Goal: Task Accomplishment & Management: Book appointment/travel/reservation

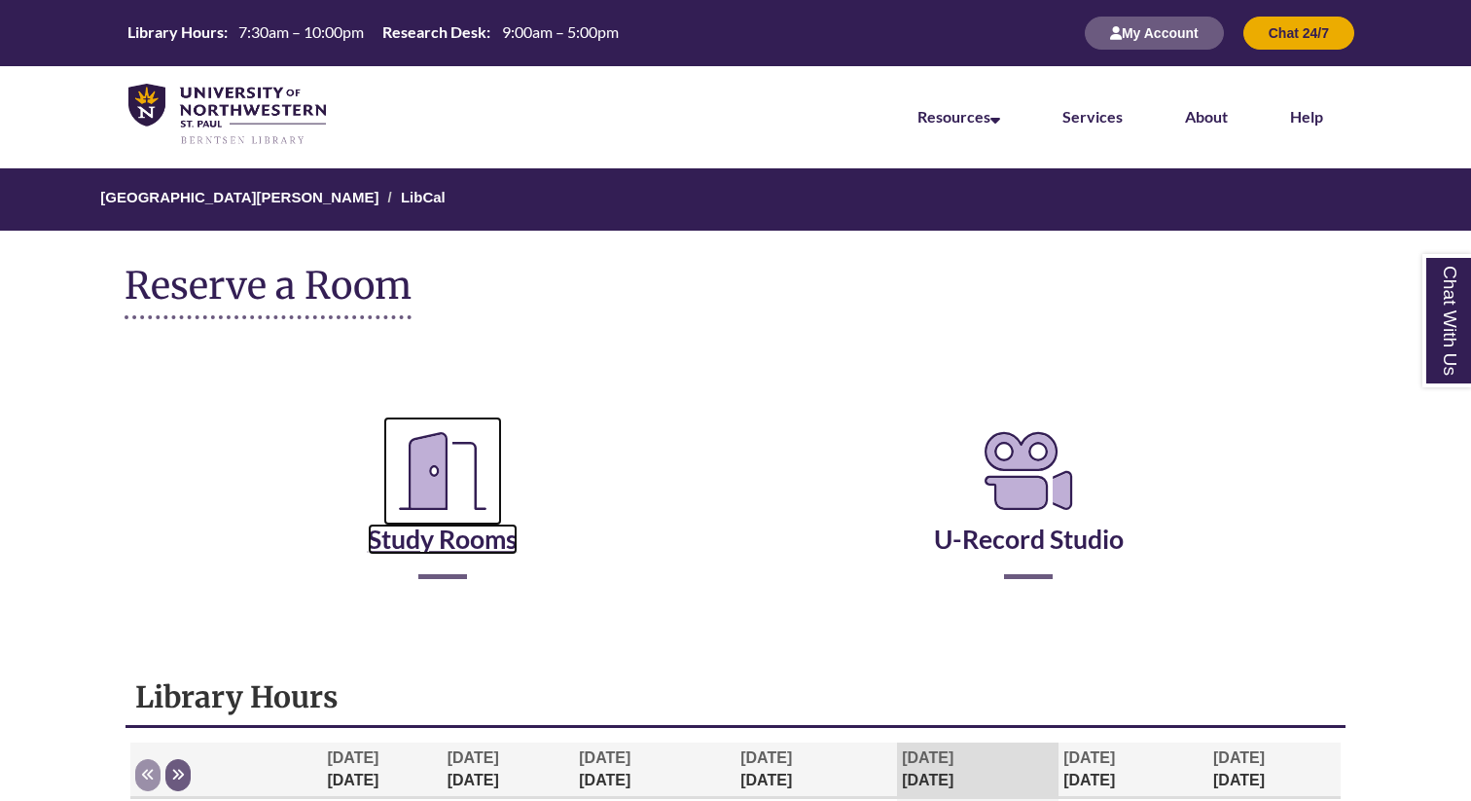
click at [454, 464] on icon "Reserve a Room" at bounding box center [442, 471] width 119 height 109
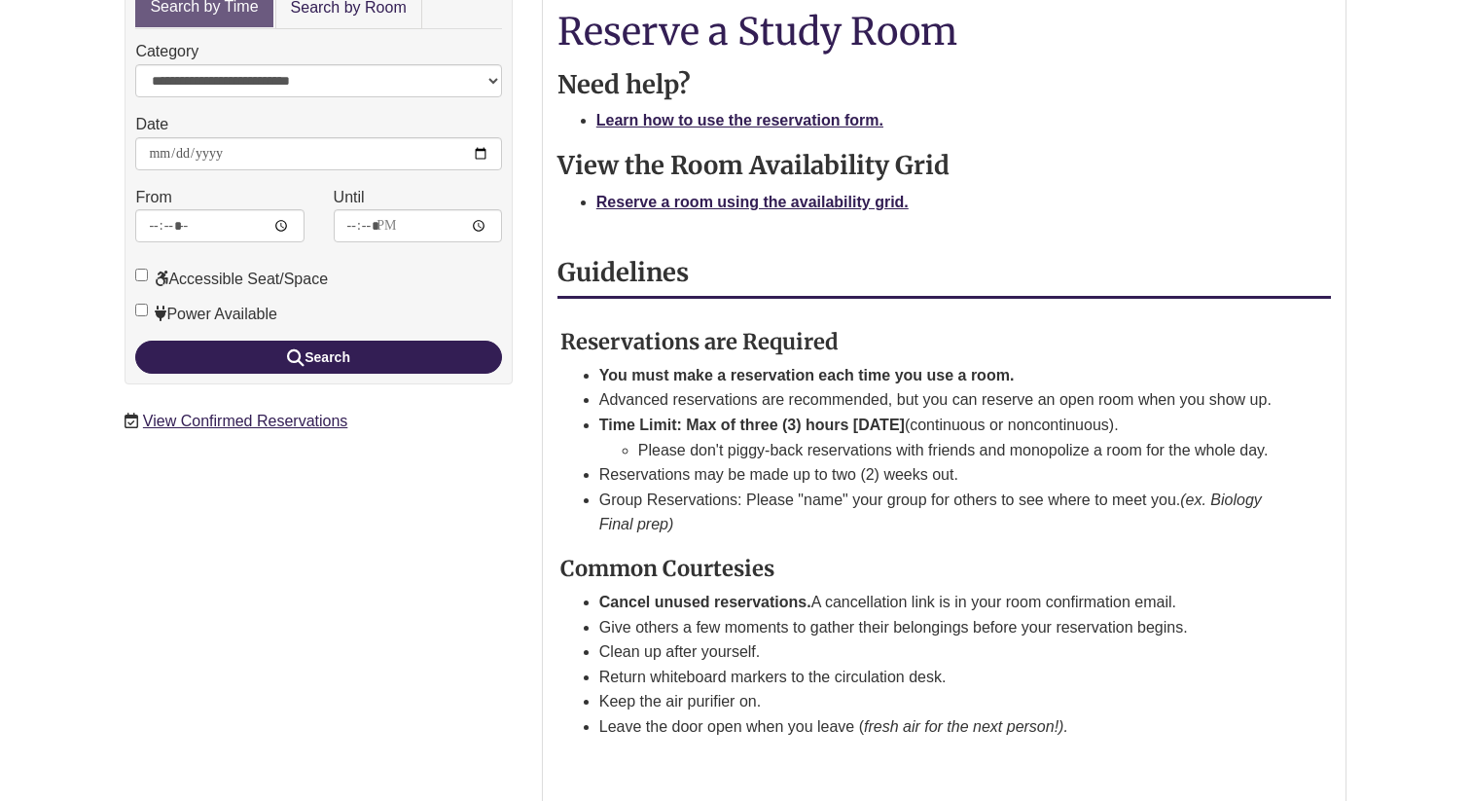
scroll to position [394, 0]
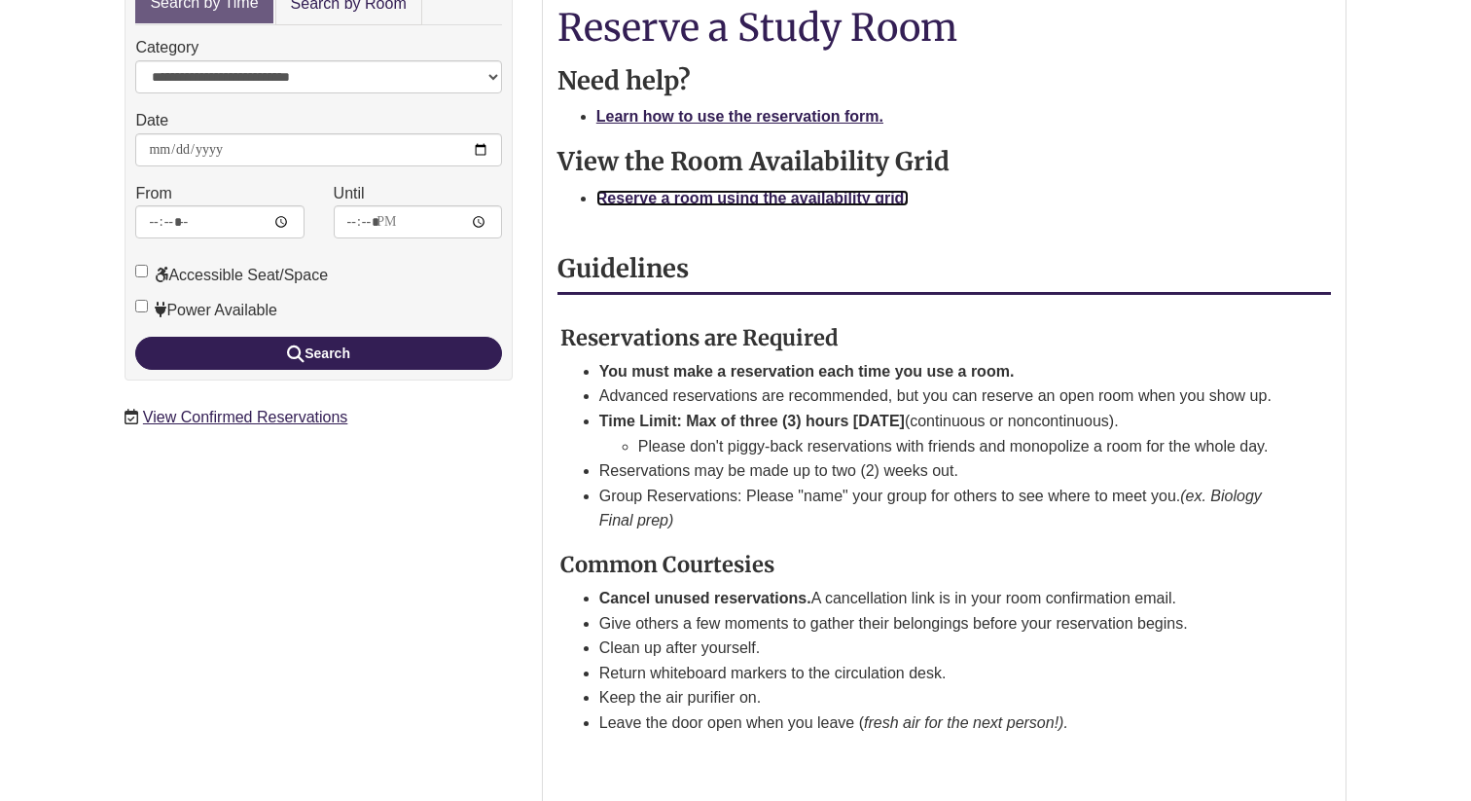
click at [693, 190] on strong "Reserve a room using the availability grid." at bounding box center [753, 198] width 312 height 17
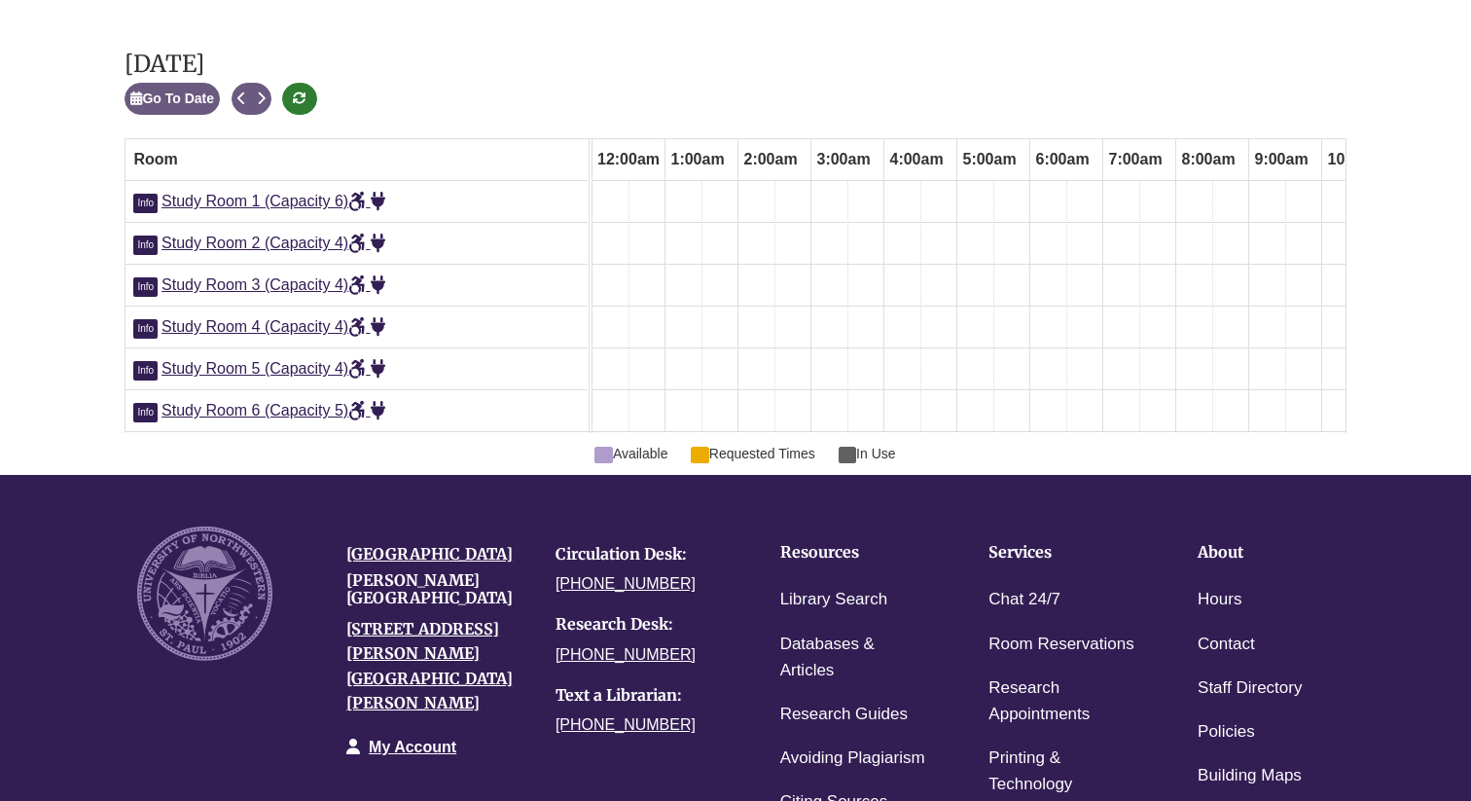
scroll to position [0, 877]
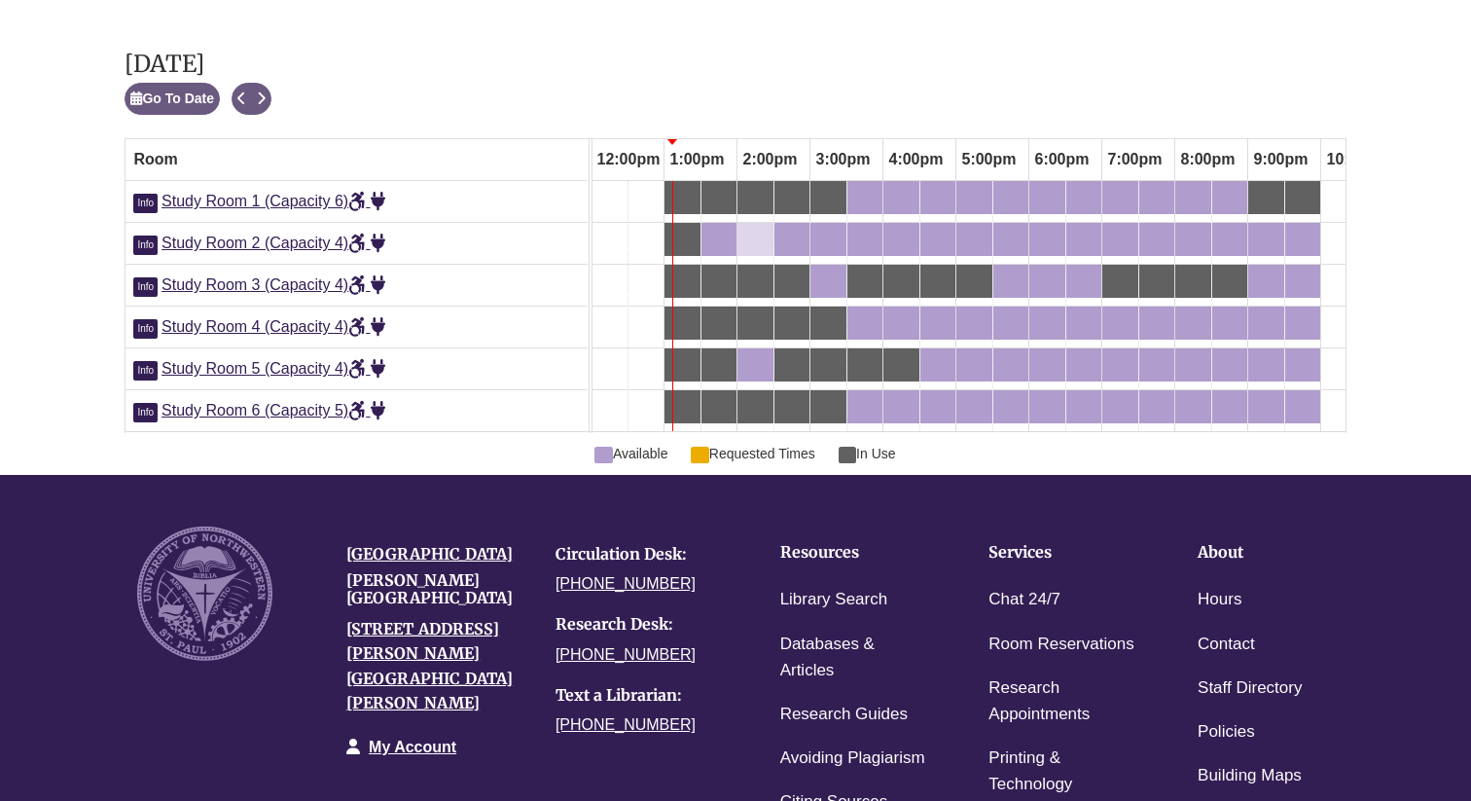
click at [763, 229] on div "2:00pm Thursday, September 4, 2025 - Study Room 2 - Available" at bounding box center [756, 239] width 32 height 21
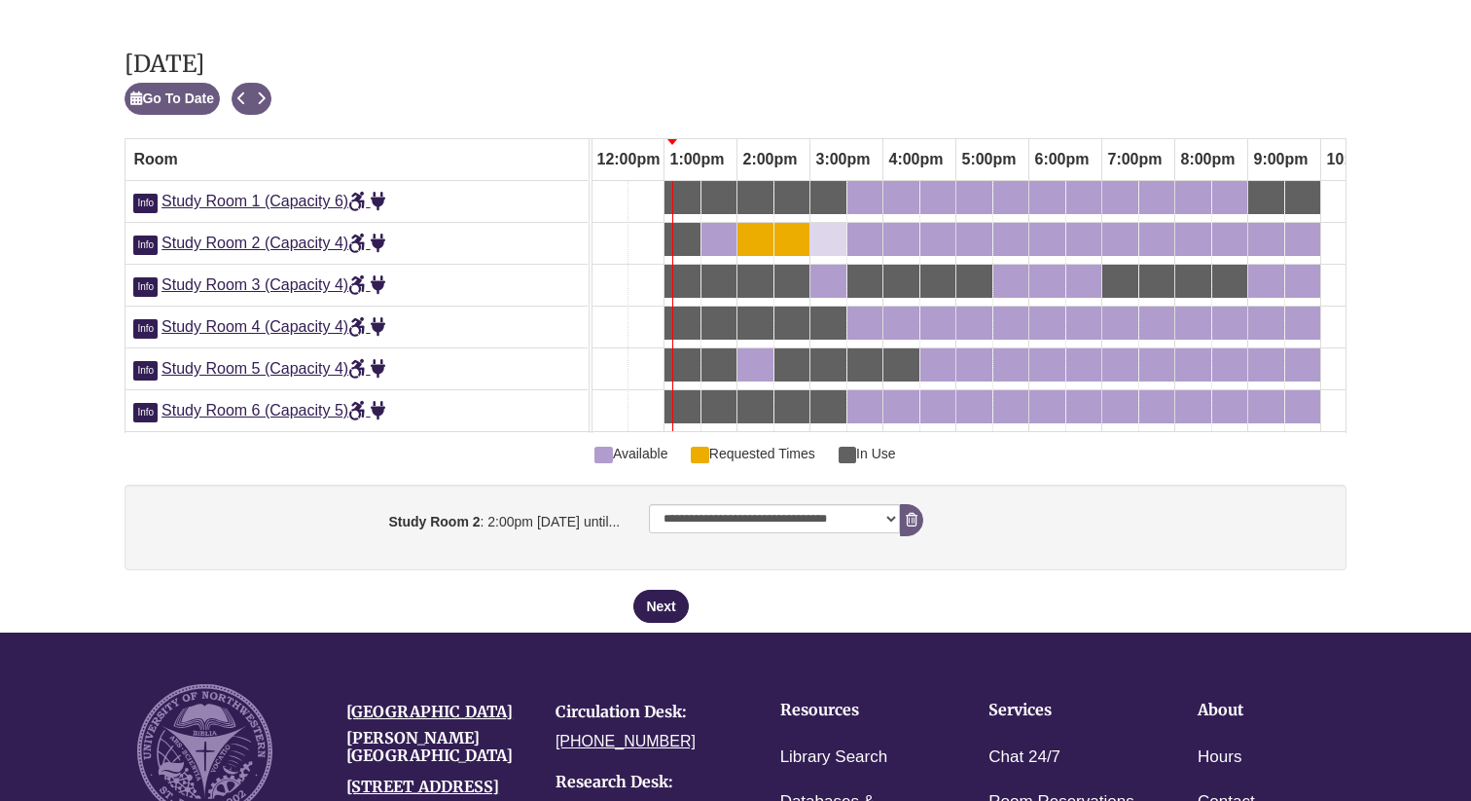
click at [828, 229] on div "3:00pm Thursday, September 4, 2025 - Study Room 2 - Available" at bounding box center [829, 239] width 32 height 21
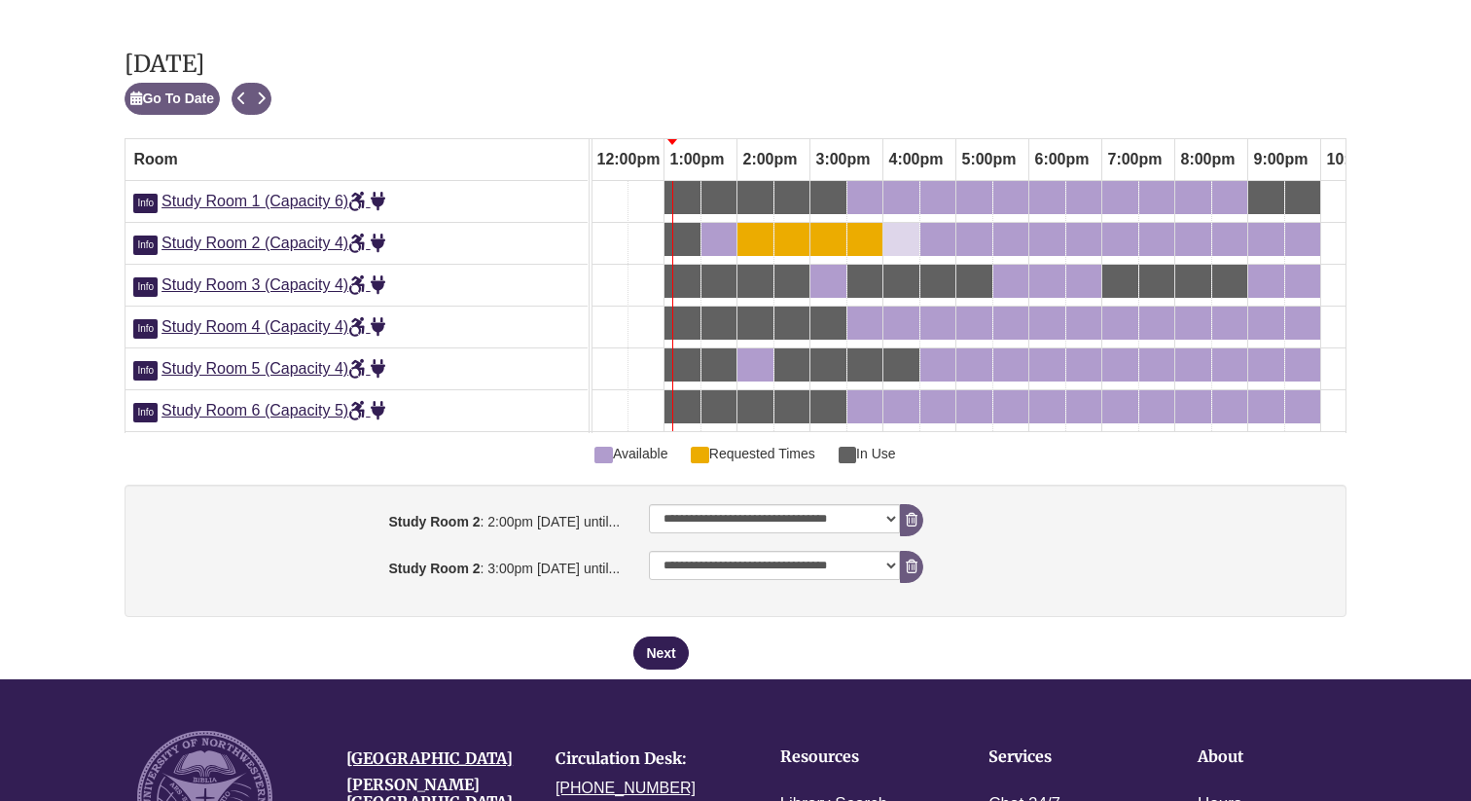
click at [906, 229] on div "4:00pm Thursday, September 4, 2025 - Study Room 2 - Available" at bounding box center [902, 239] width 32 height 21
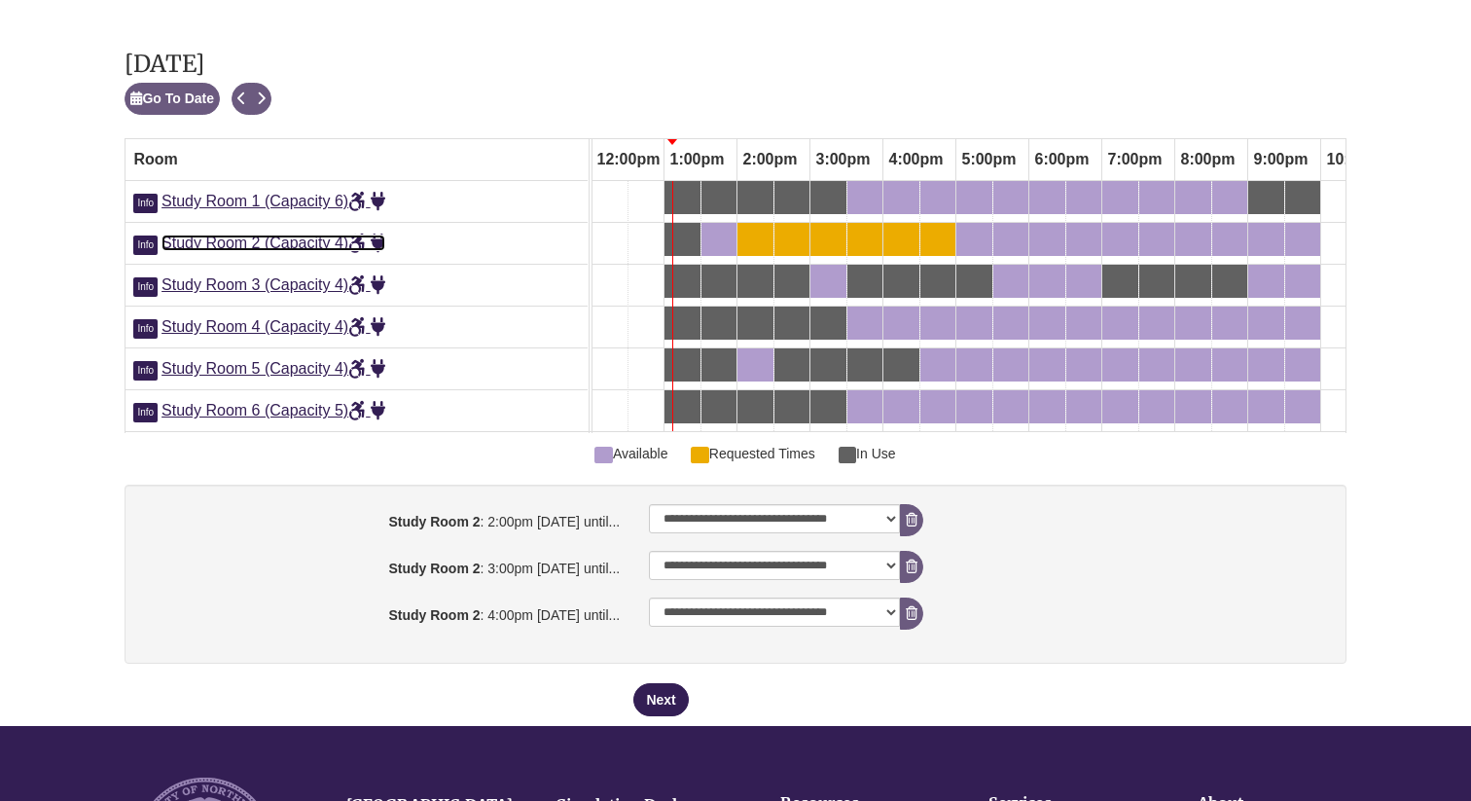
click at [294, 235] on span "Study Room 2 (Capacity 4)" at bounding box center [274, 243] width 224 height 17
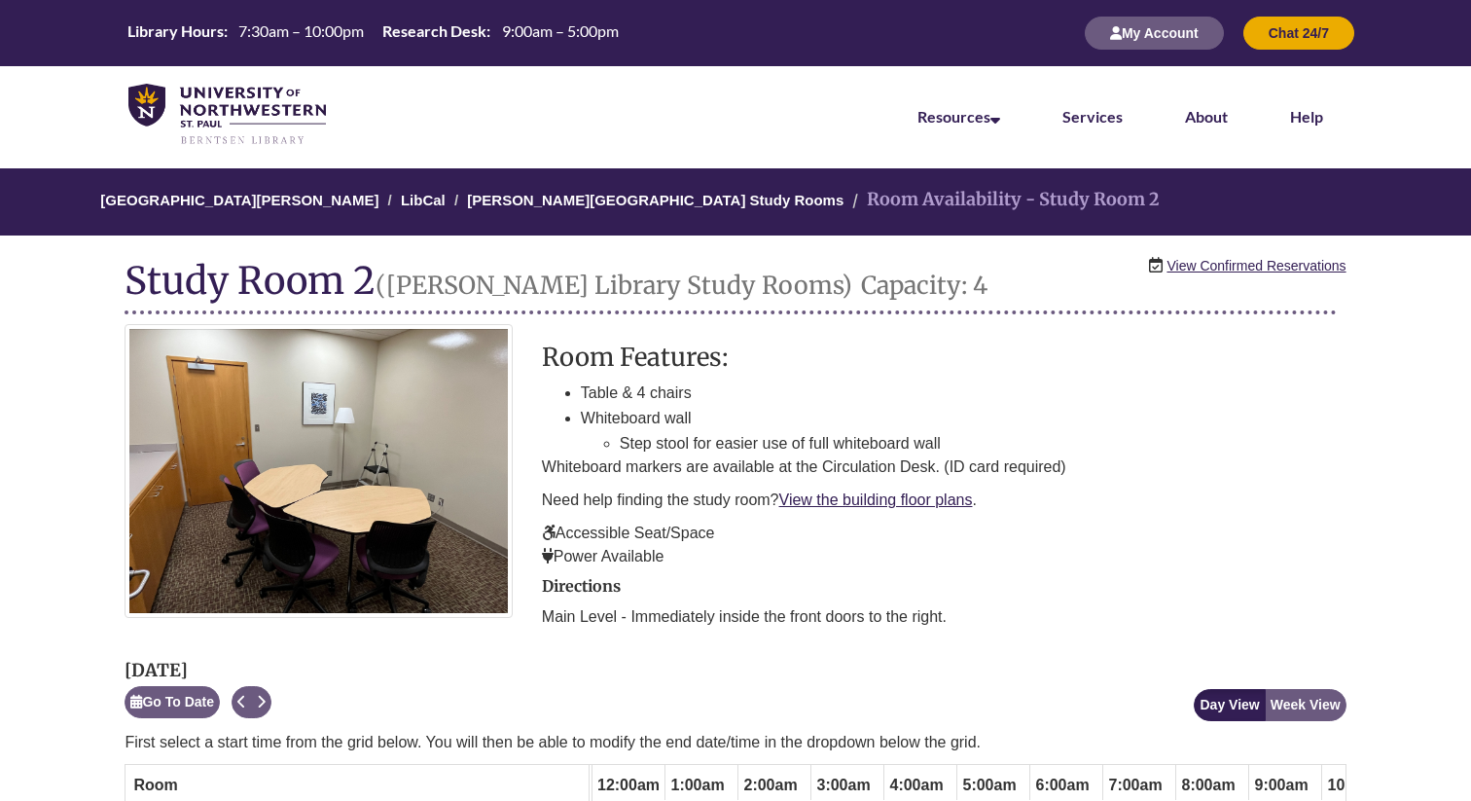
scroll to position [0, 877]
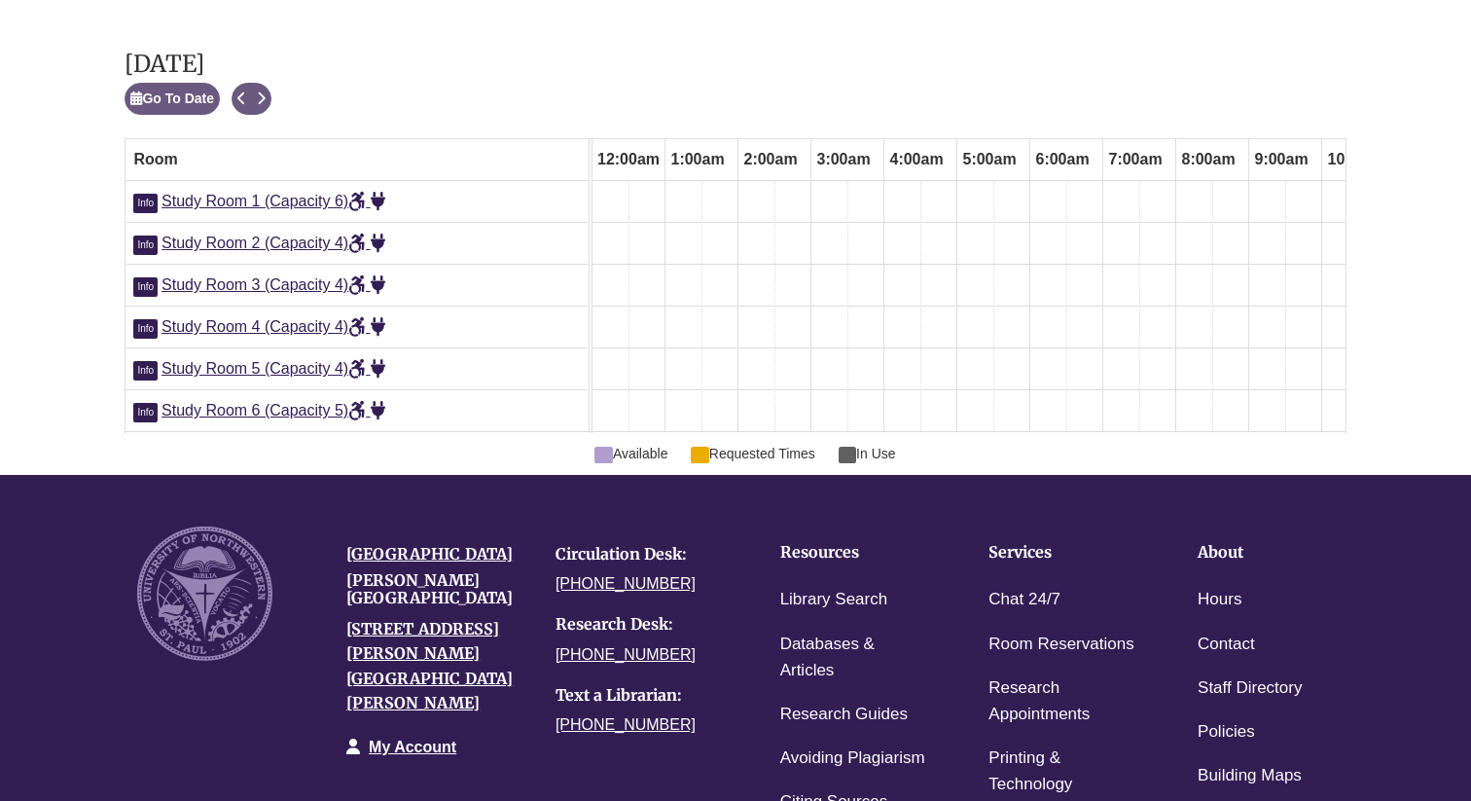
scroll to position [0, 877]
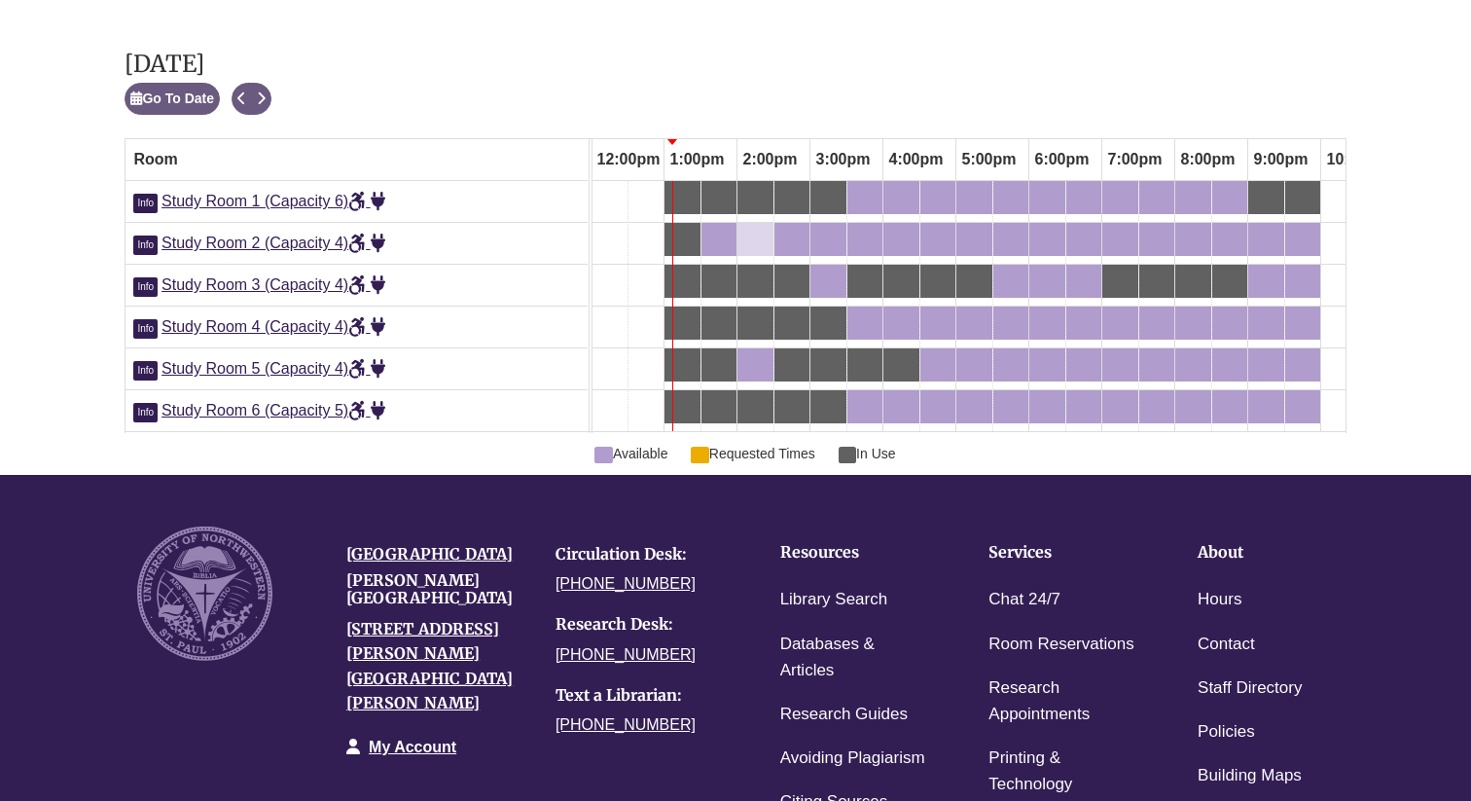
click at [755, 229] on div "2:00pm Thursday, September 4, 2025 - Study Room 2 - Available" at bounding box center [756, 239] width 32 height 21
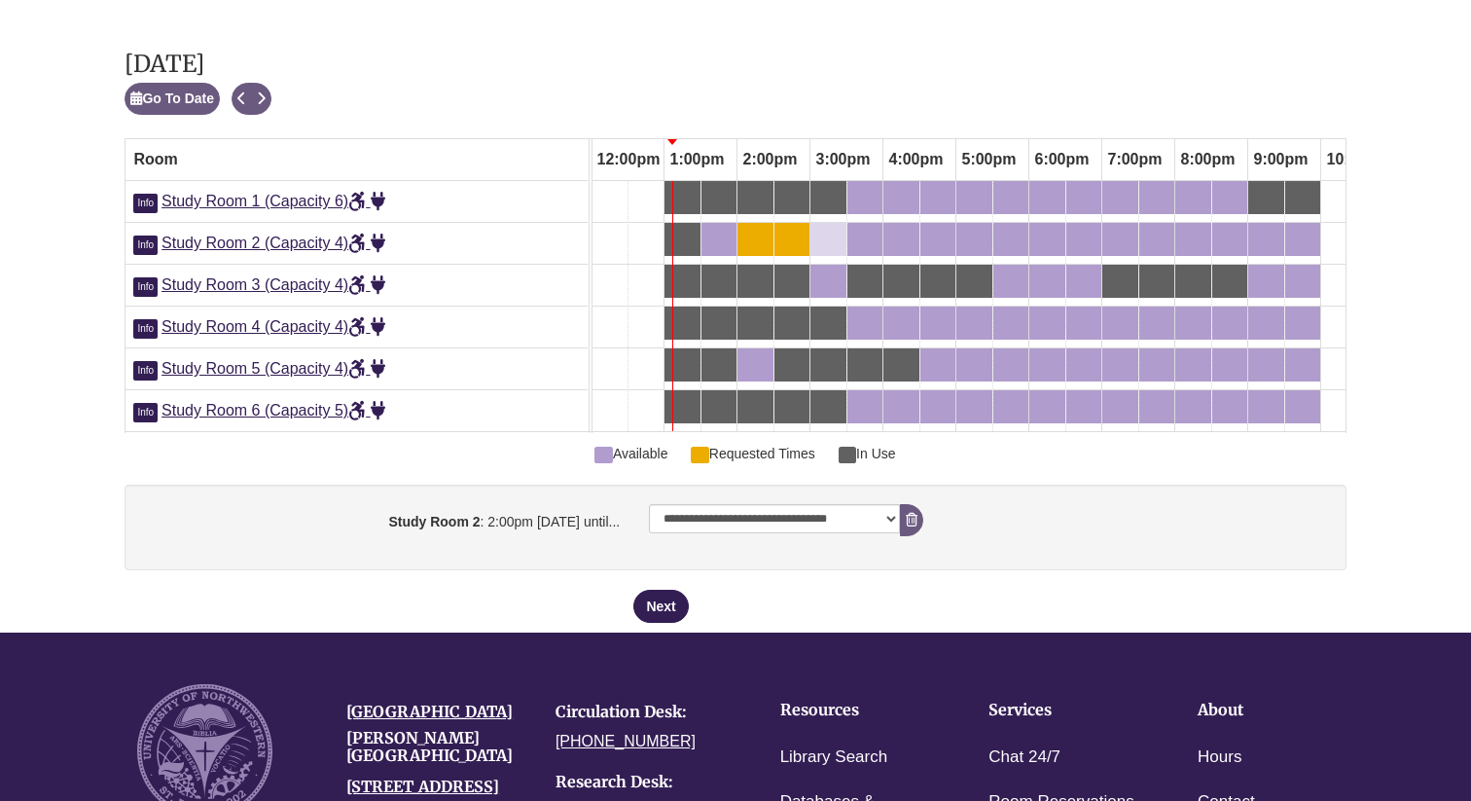
click at [833, 229] on div "3:00pm Thursday, September 4, 2025 - Study Room 2 - Available" at bounding box center [829, 239] width 32 height 21
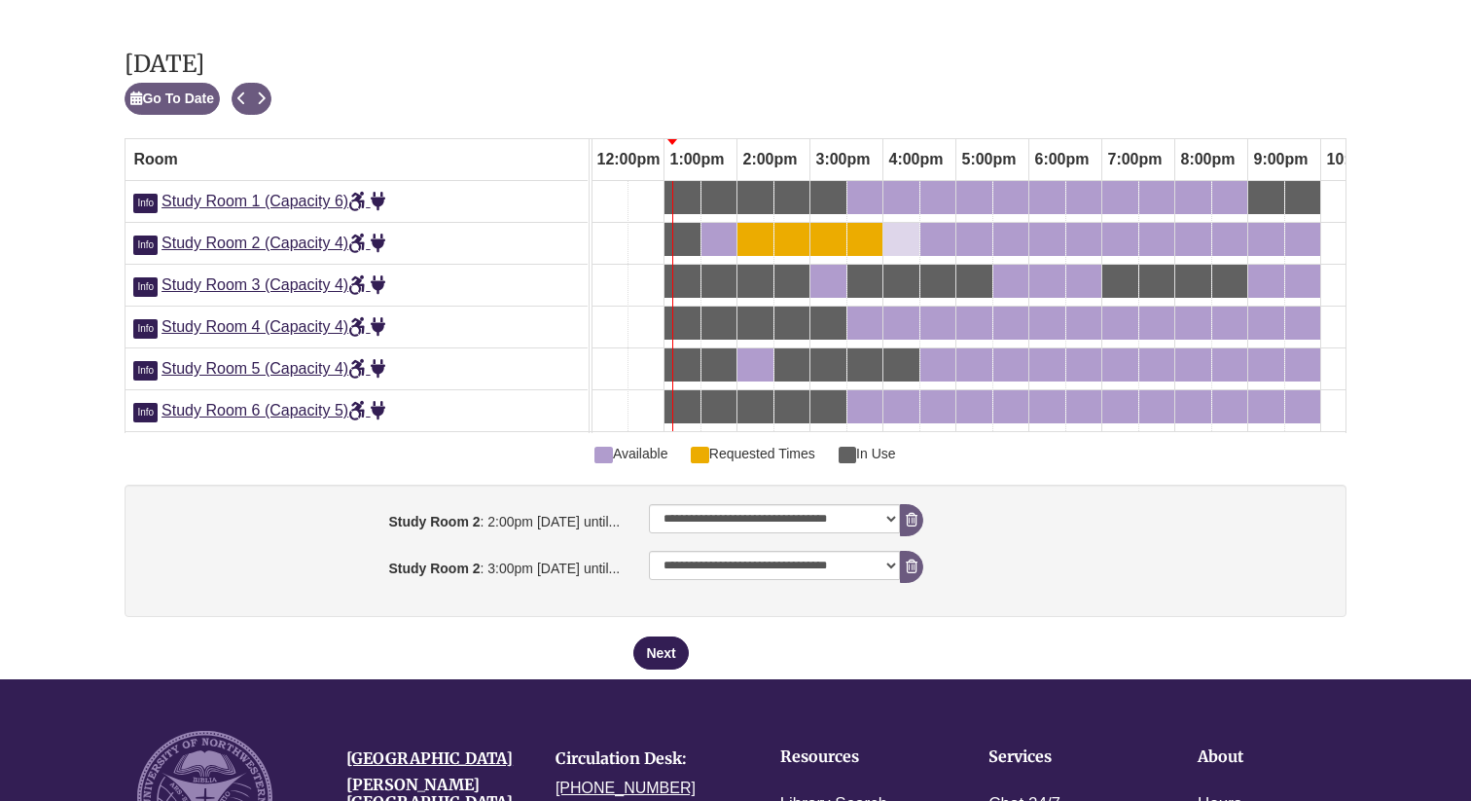
click at [891, 229] on div "4:00pm Thursday, September 4, 2025 - Study Room 2 - Available" at bounding box center [890, 239] width 8 height 21
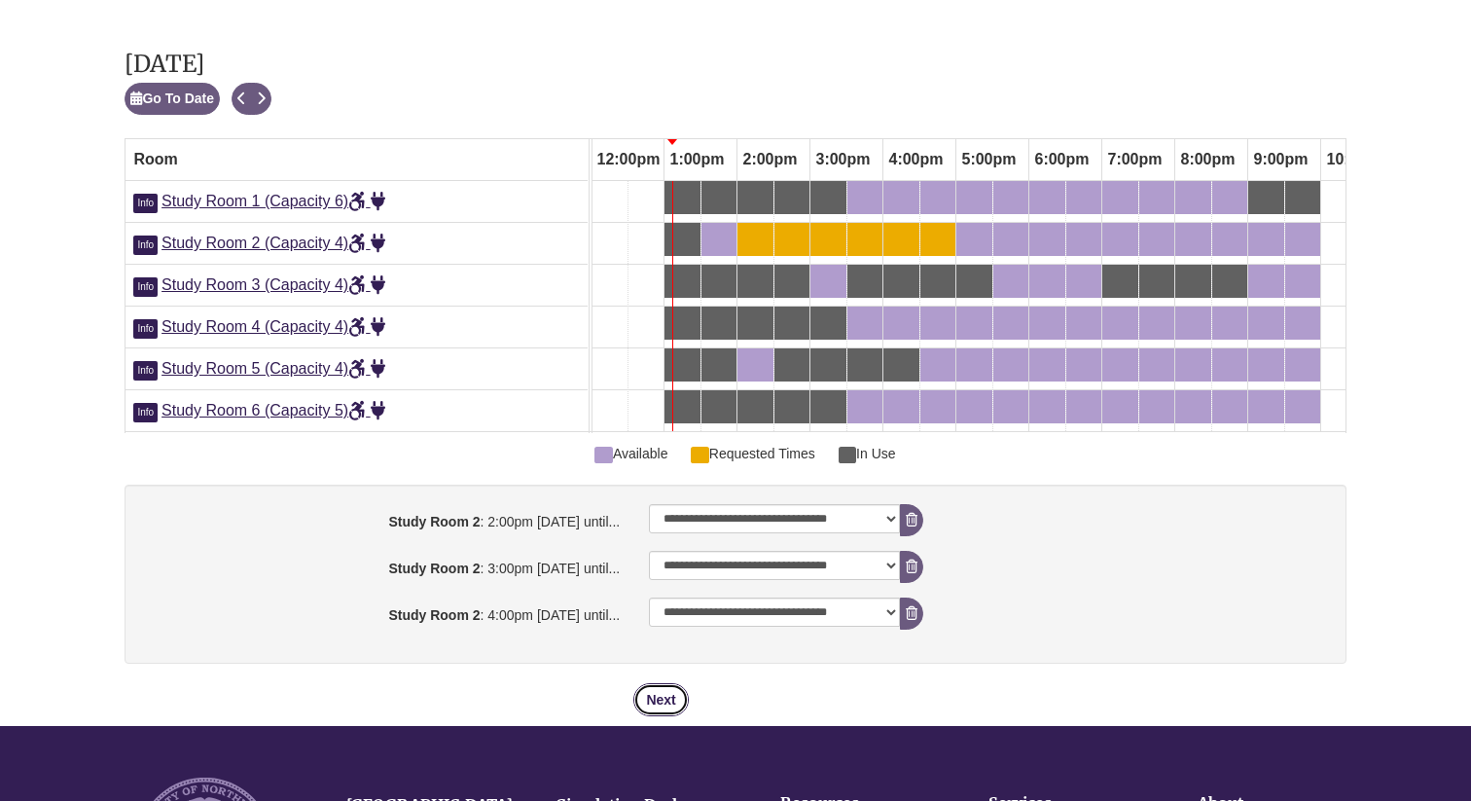
click at [660, 683] on button "Next" at bounding box center [661, 699] width 54 height 33
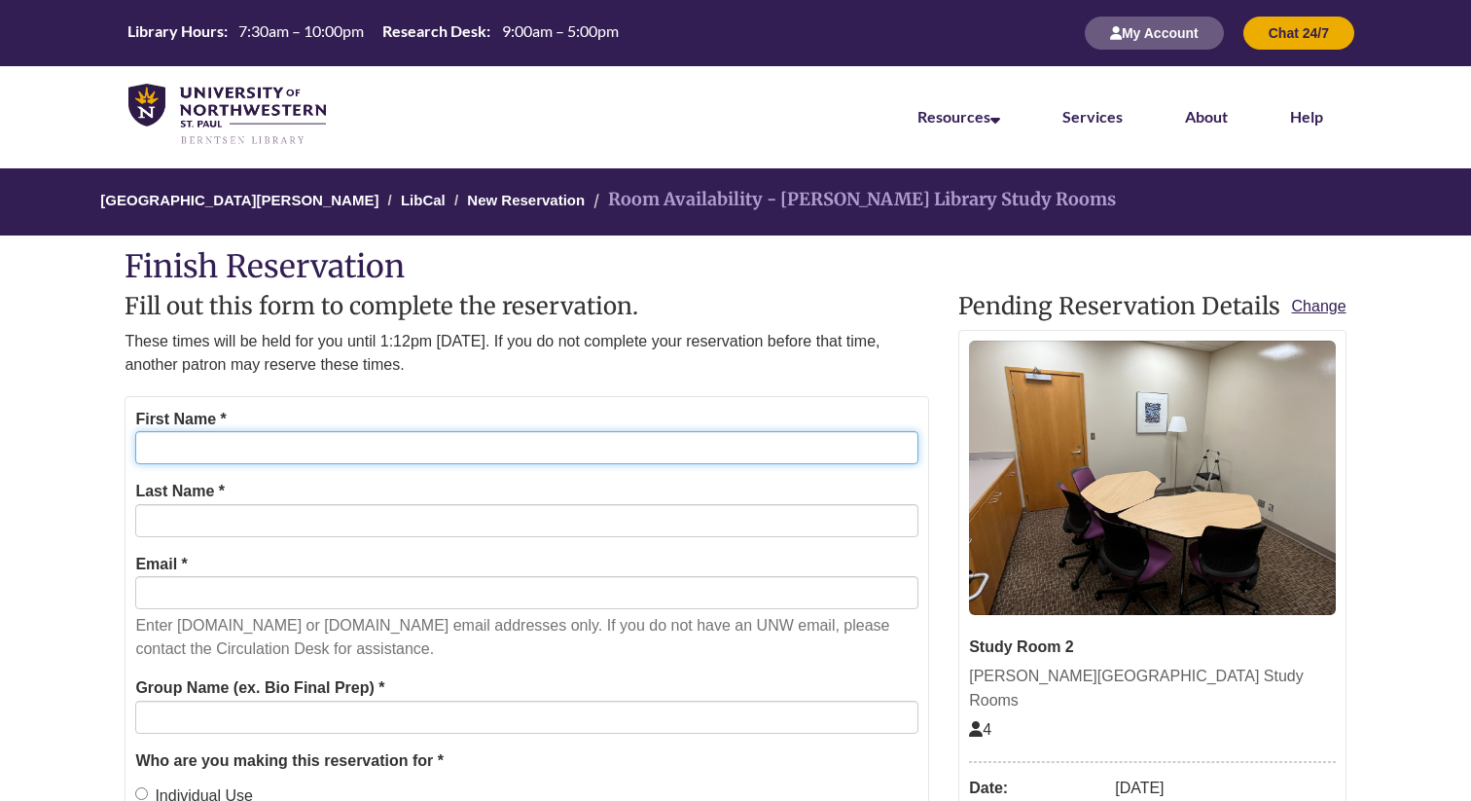
click at [402, 449] on input "First Name *" at bounding box center [526, 447] width 783 height 33
type input "*******"
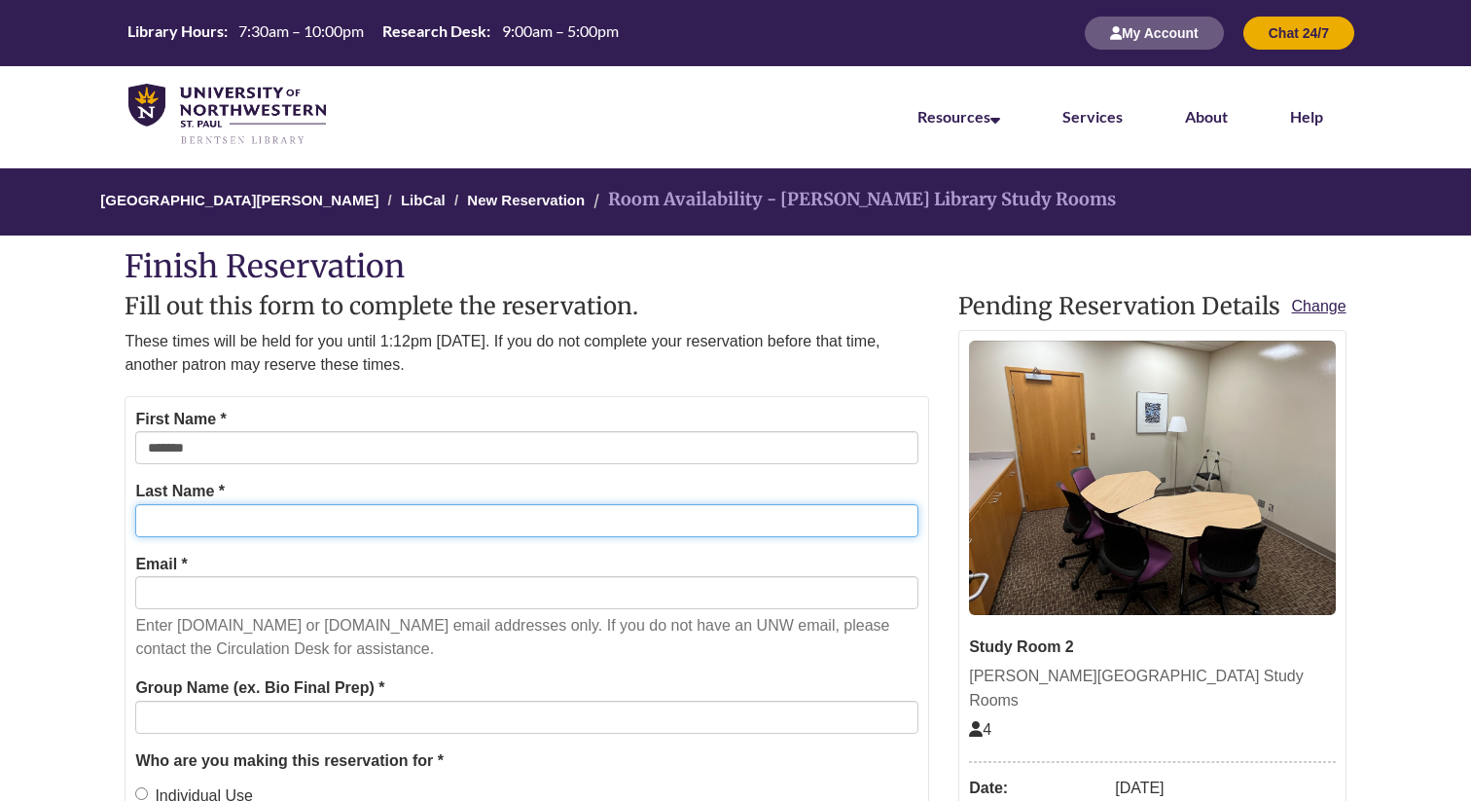
click at [337, 520] on input "Last Name *" at bounding box center [526, 520] width 783 height 33
type input "****"
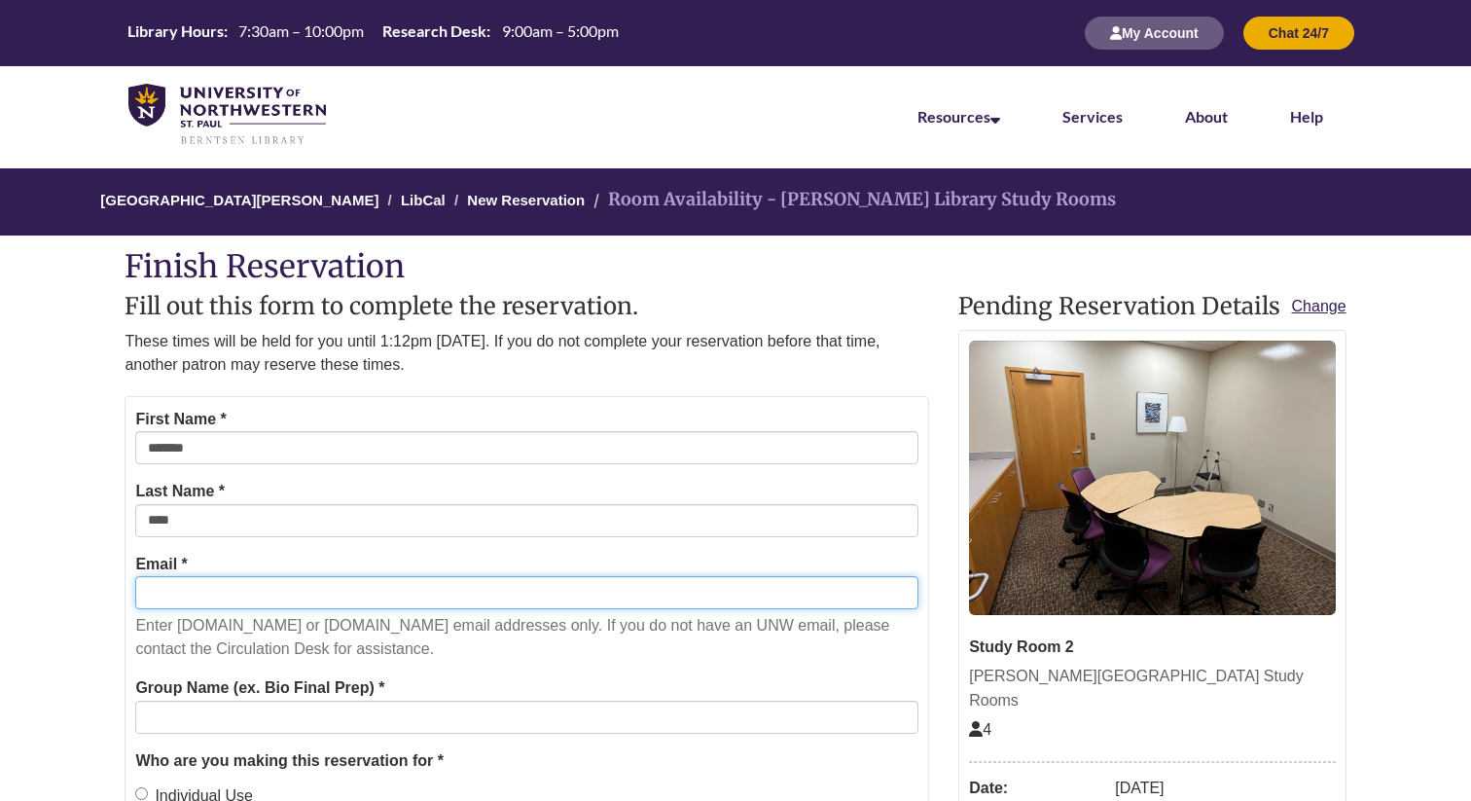
click at [320, 581] on input "Email *" at bounding box center [526, 592] width 783 height 33
type input "**********"
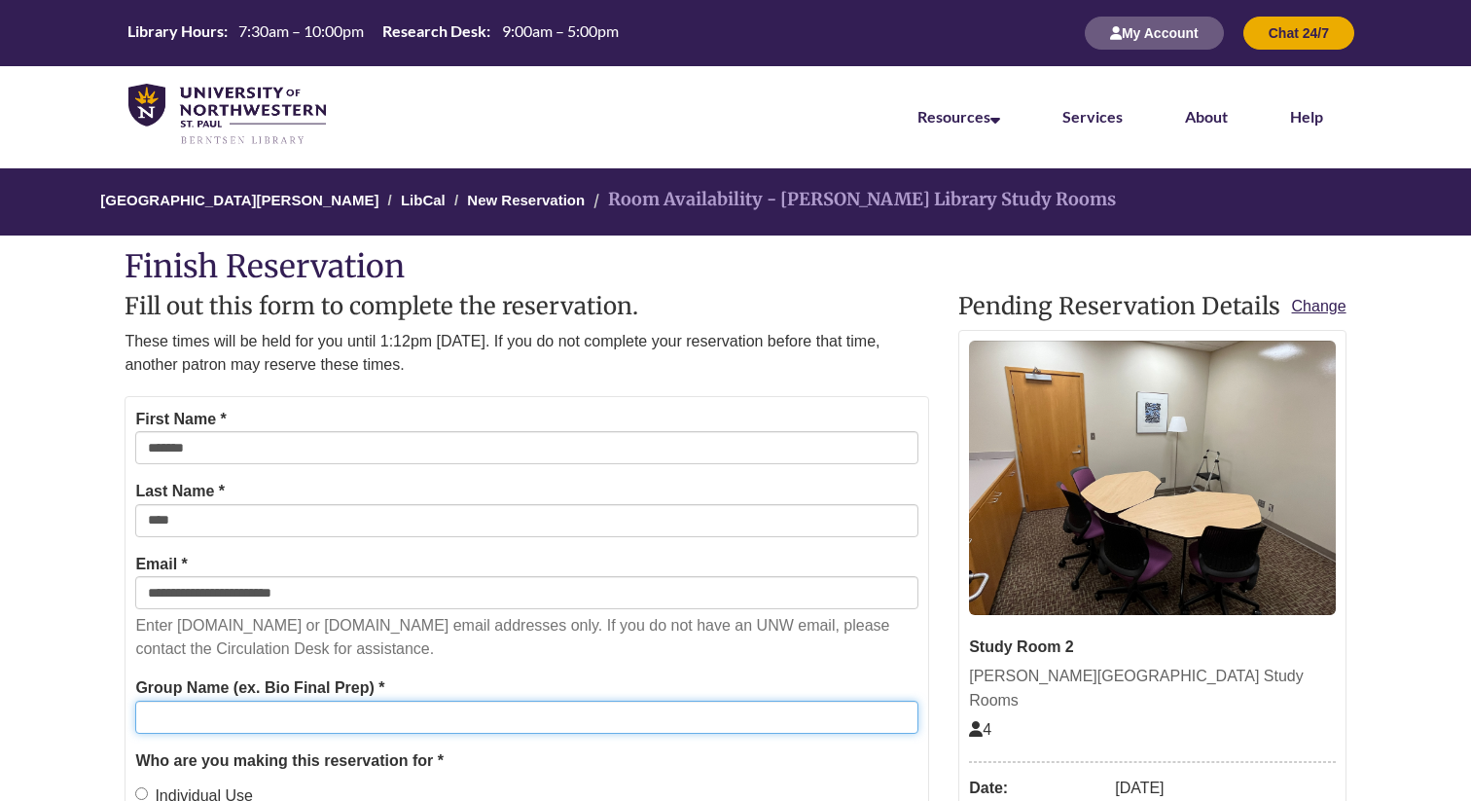
click at [261, 702] on input "Group Name (ex. Bio Final Prep) *" at bounding box center [526, 717] width 783 height 33
type input "**********"
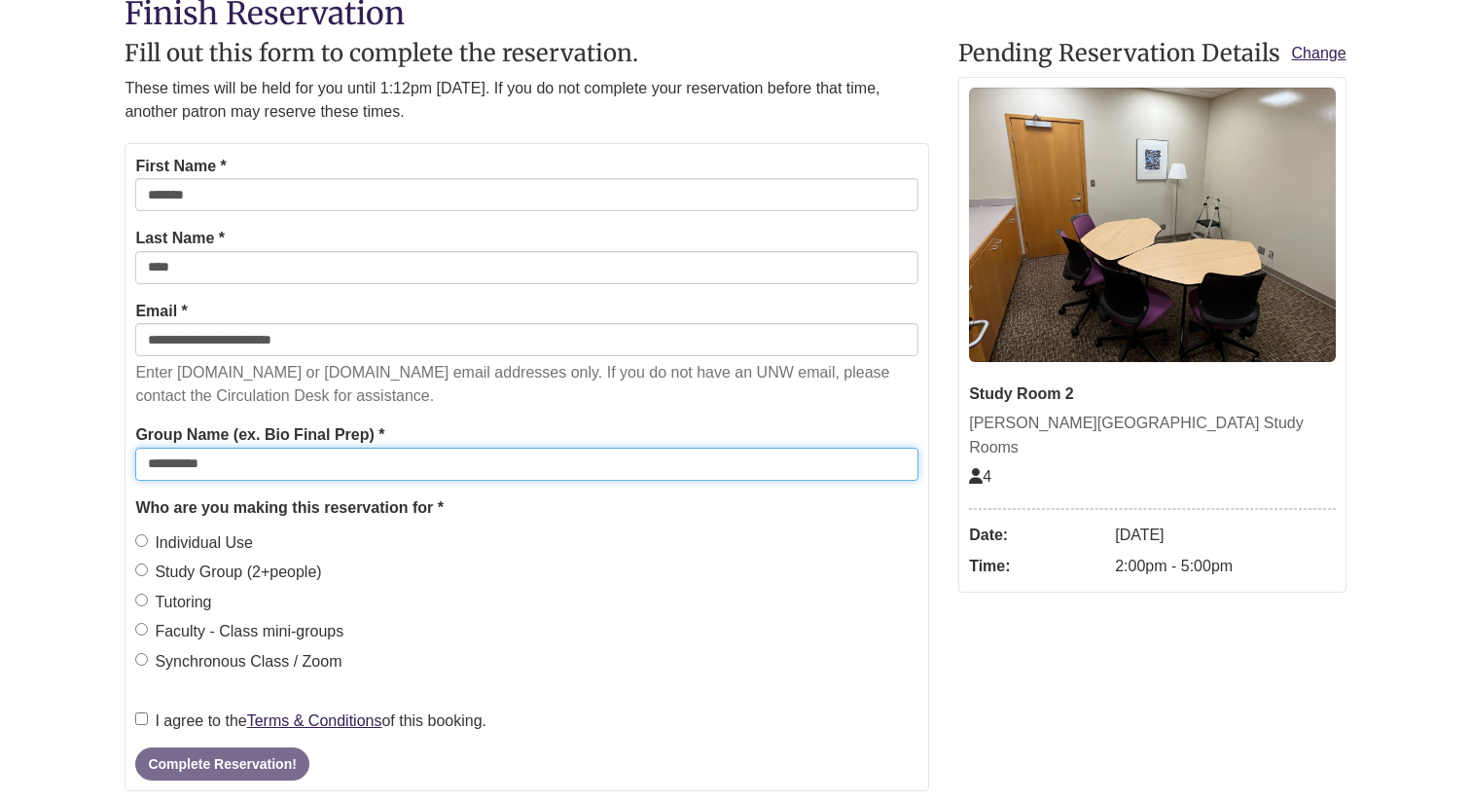
scroll to position [491, 0]
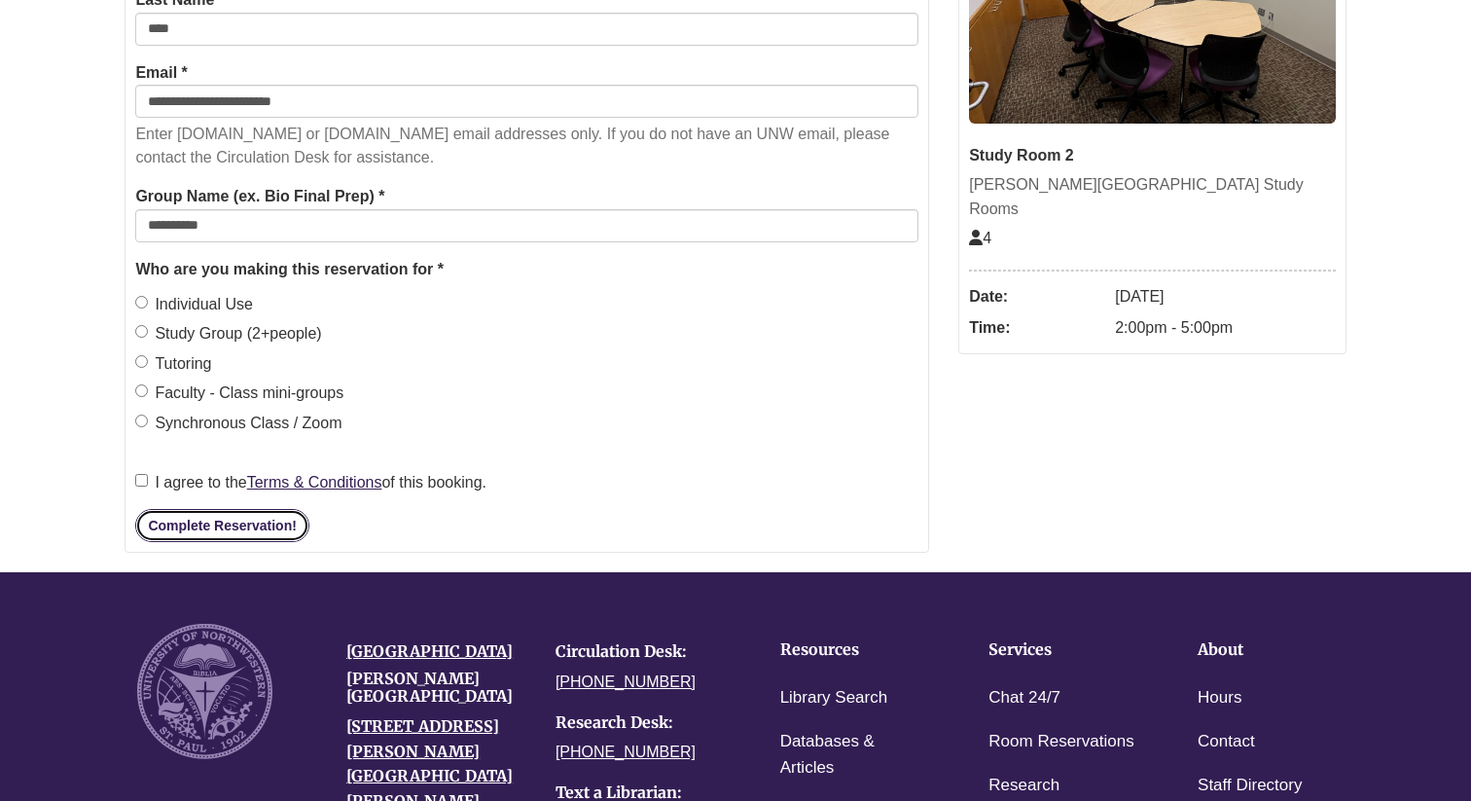
click at [160, 528] on button "Complete Reservation!" at bounding box center [221, 525] width 173 height 33
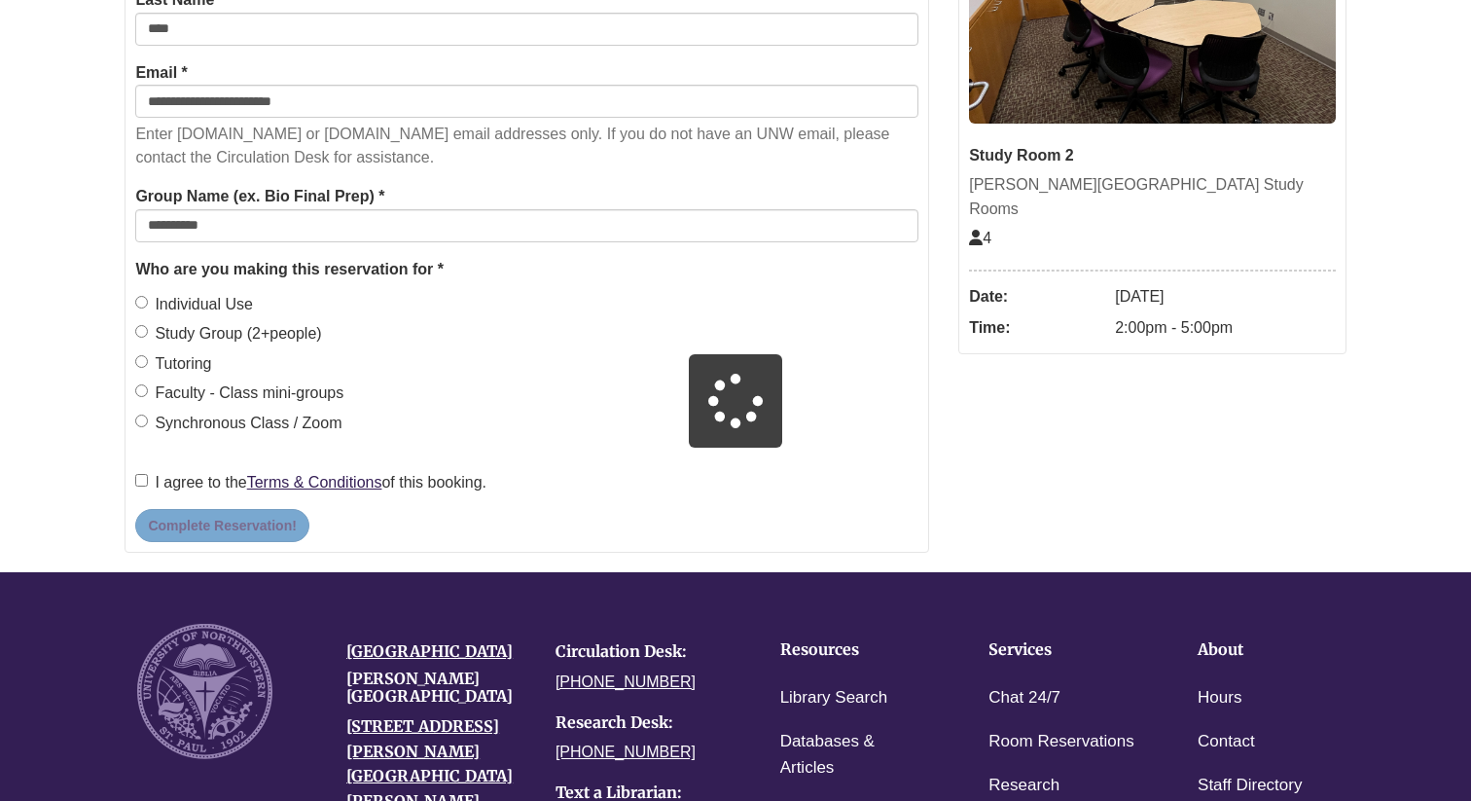
scroll to position [466, 0]
